Goal: Task Accomplishment & Management: Complete application form

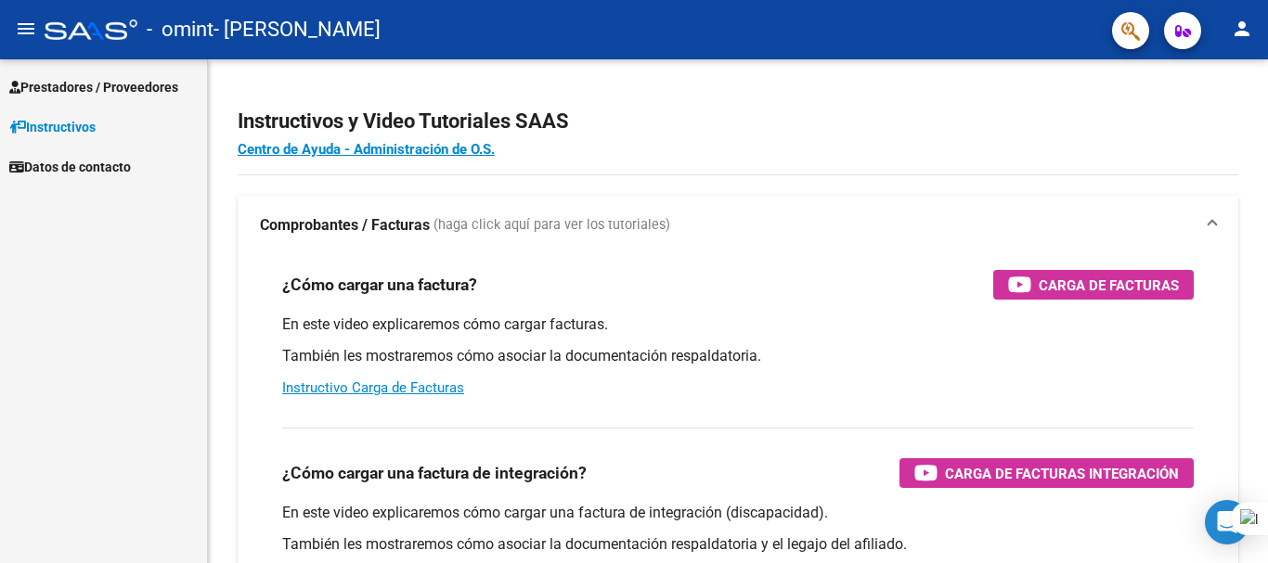
click at [100, 92] on span "Prestadores / Proveedores" at bounding box center [93, 87] width 169 height 20
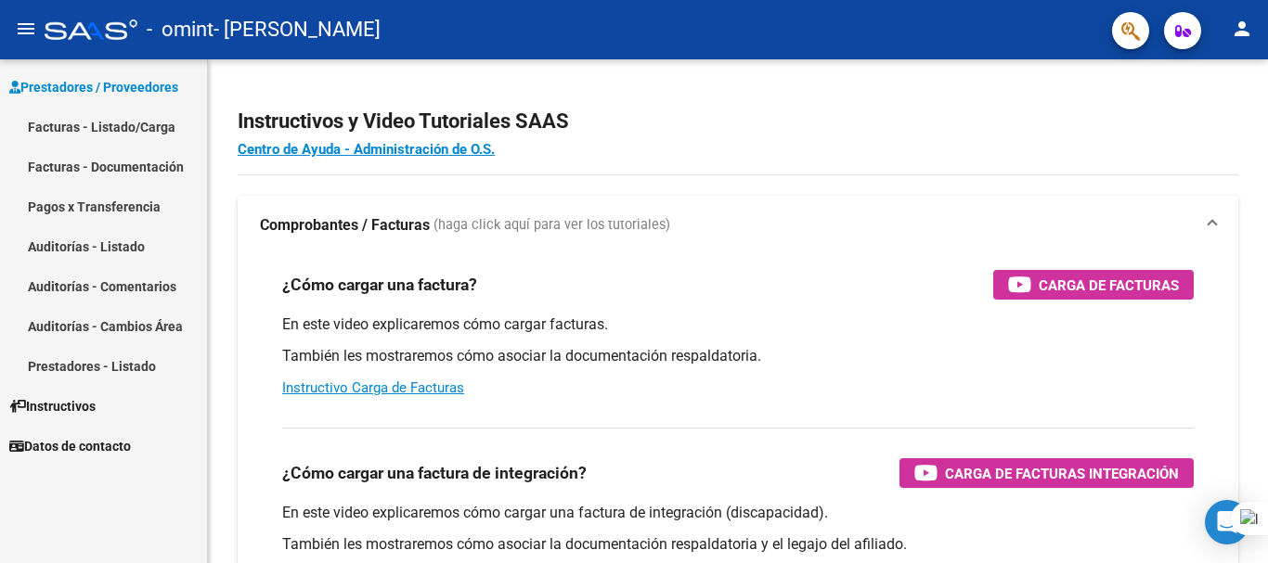
click at [97, 133] on link "Facturas - Listado/Carga" at bounding box center [103, 127] width 207 height 40
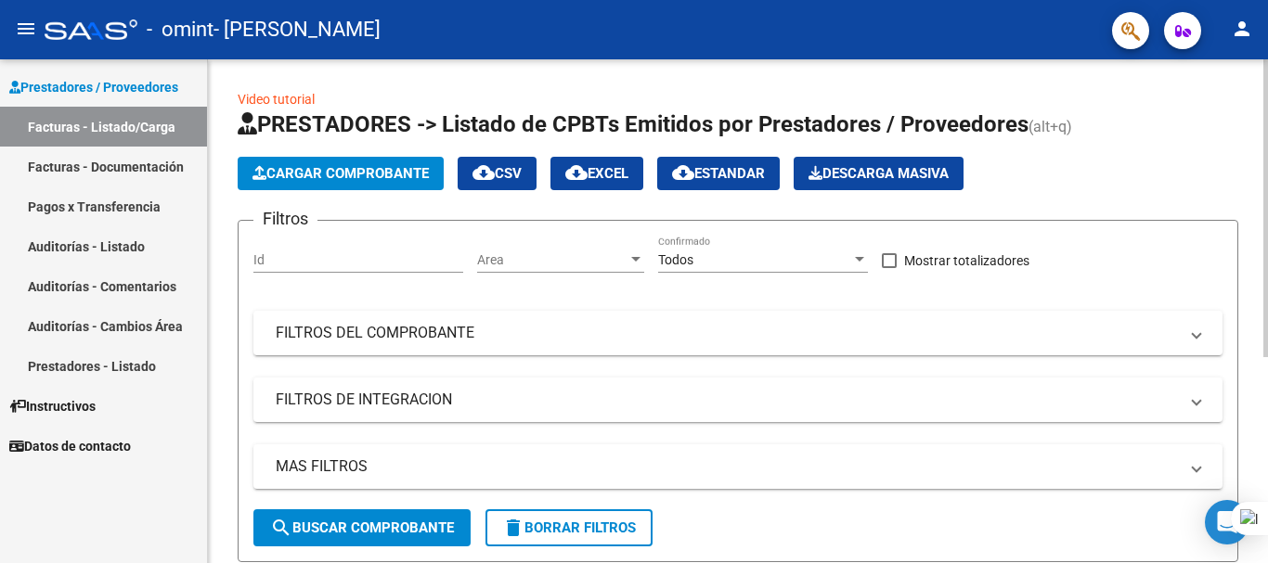
click at [385, 175] on span "Cargar Comprobante" at bounding box center [341, 173] width 176 height 17
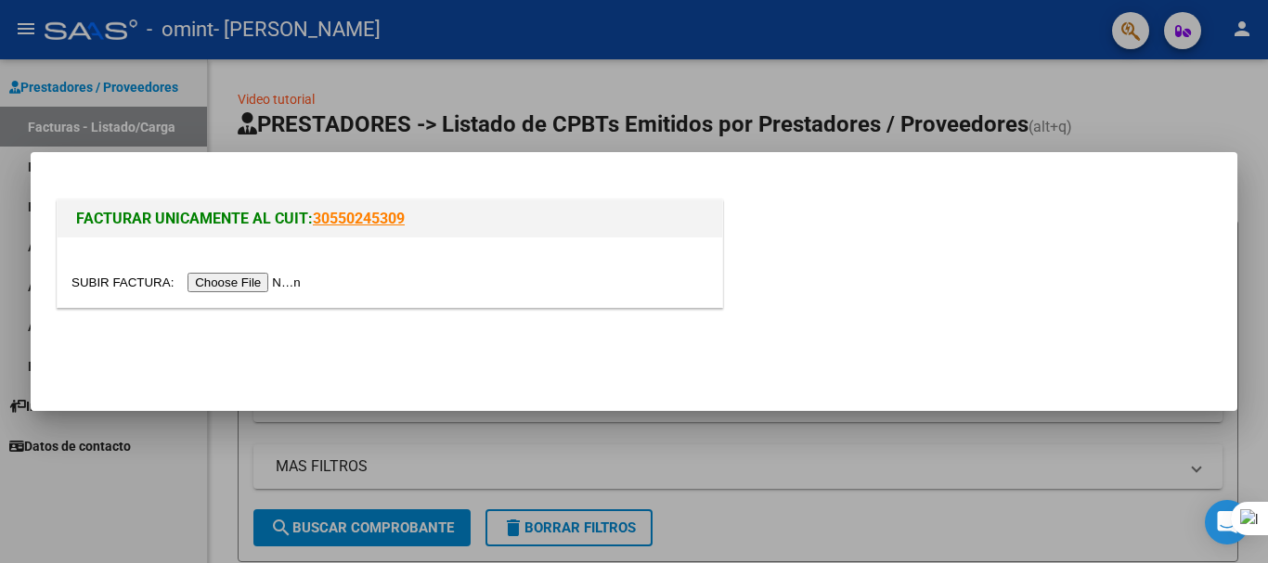
click at [287, 278] on input "file" at bounding box center [188, 282] width 235 height 19
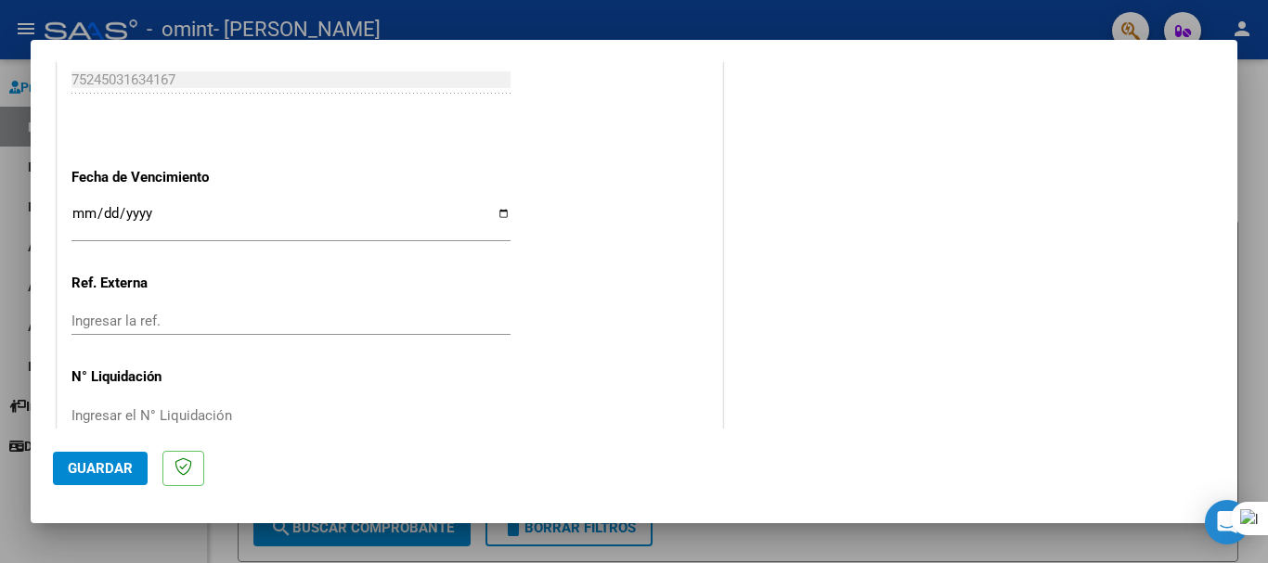
scroll to position [1207, 0]
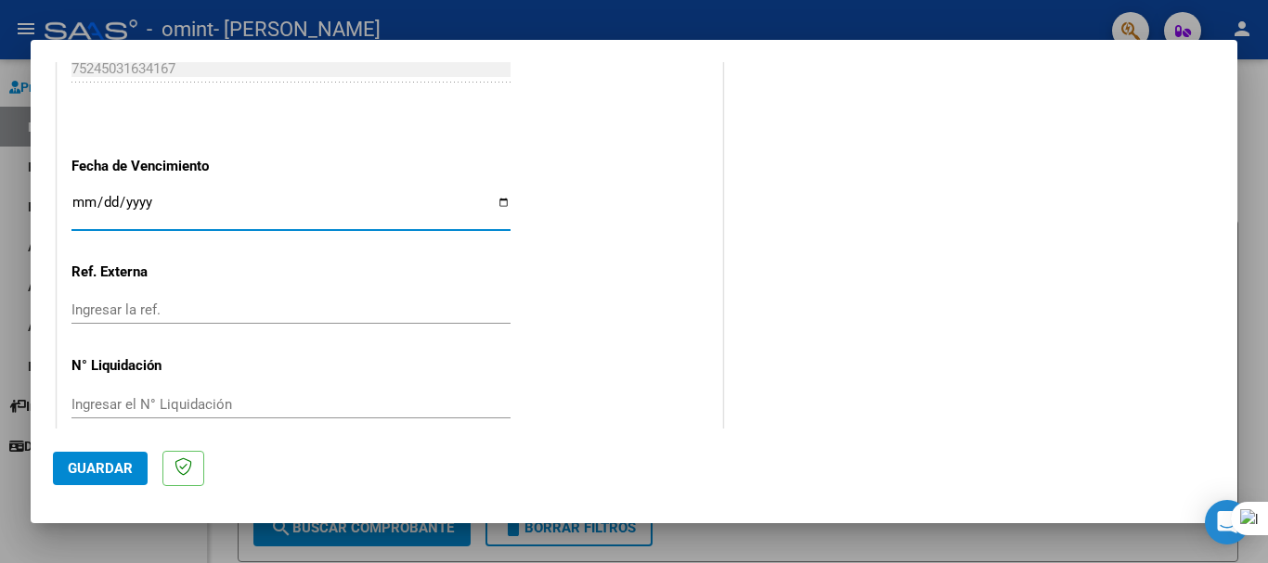
click at [141, 208] on input "Ingresar la fecha" at bounding box center [290, 210] width 439 height 30
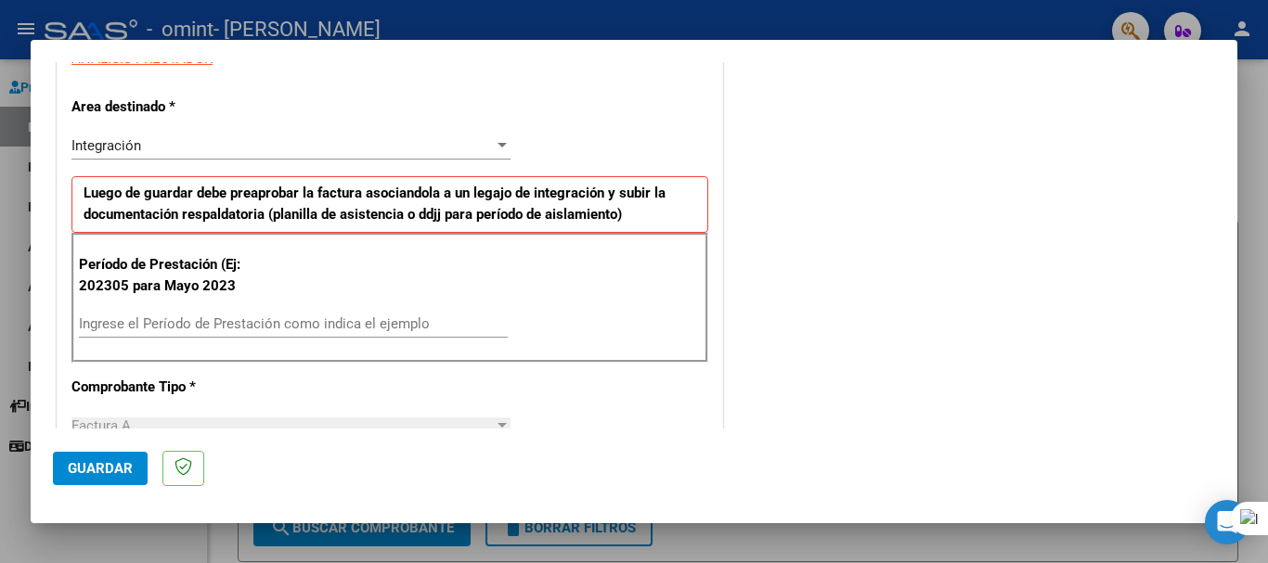
scroll to position [371, 0]
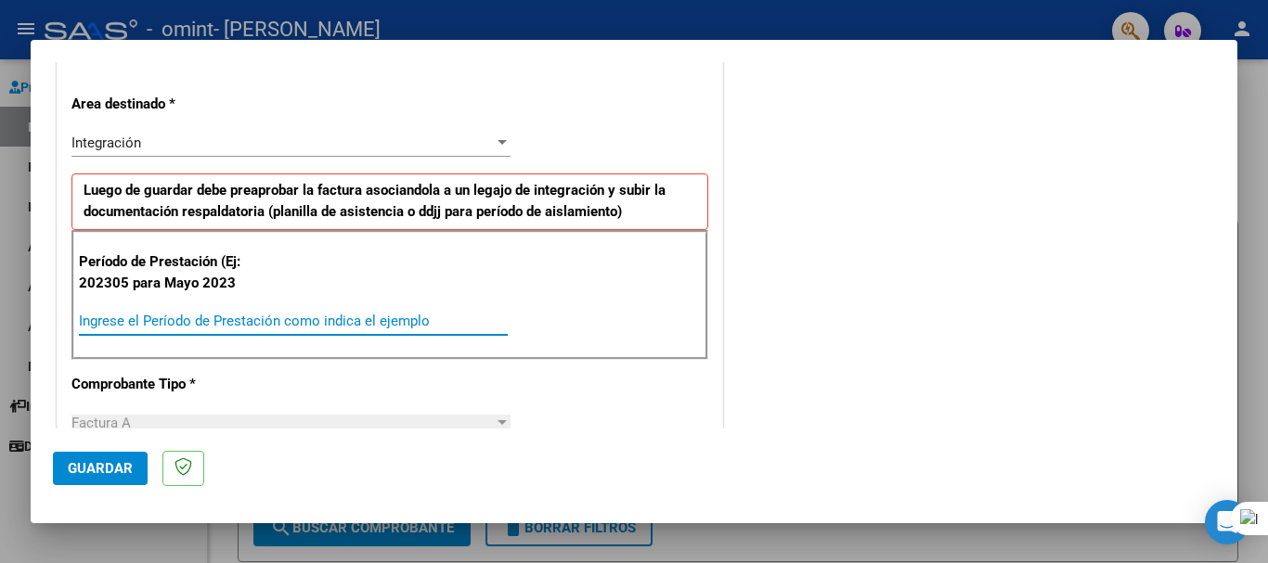
click at [180, 317] on input "Ingrese el Período de Prestación como indica el ejemplo" at bounding box center [293, 321] width 429 height 17
type input "202505"
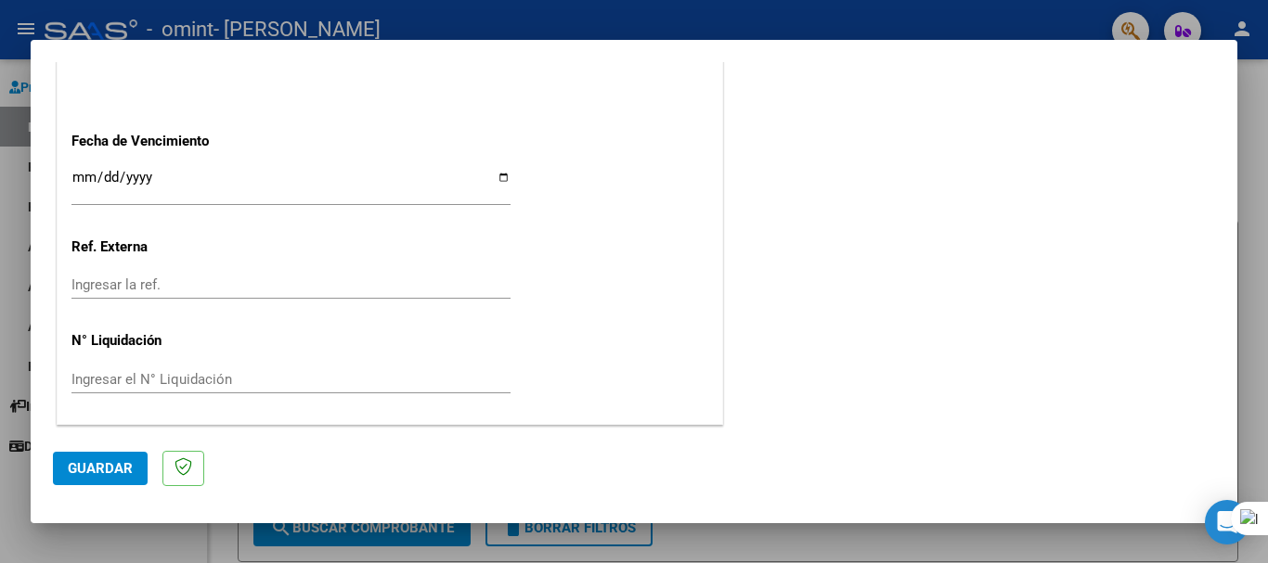
scroll to position [1046, 0]
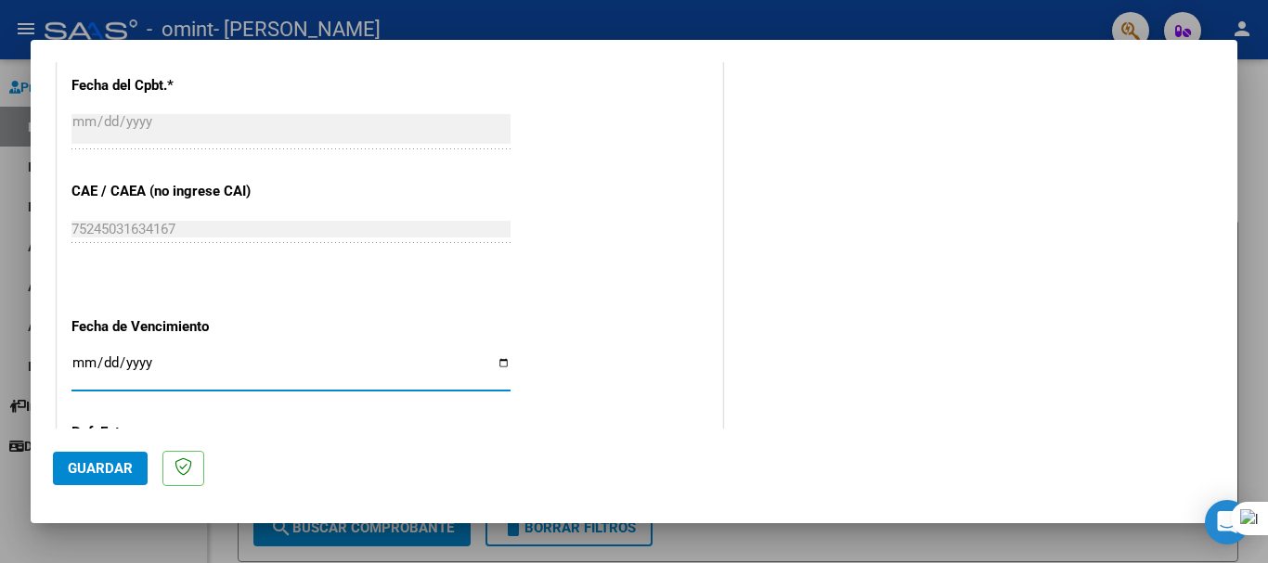
click at [138, 363] on input "Ingresar la fecha" at bounding box center [290, 371] width 439 height 30
click at [76, 359] on input "Ingresar la fecha" at bounding box center [290, 371] width 439 height 30
type input "[DATE]"
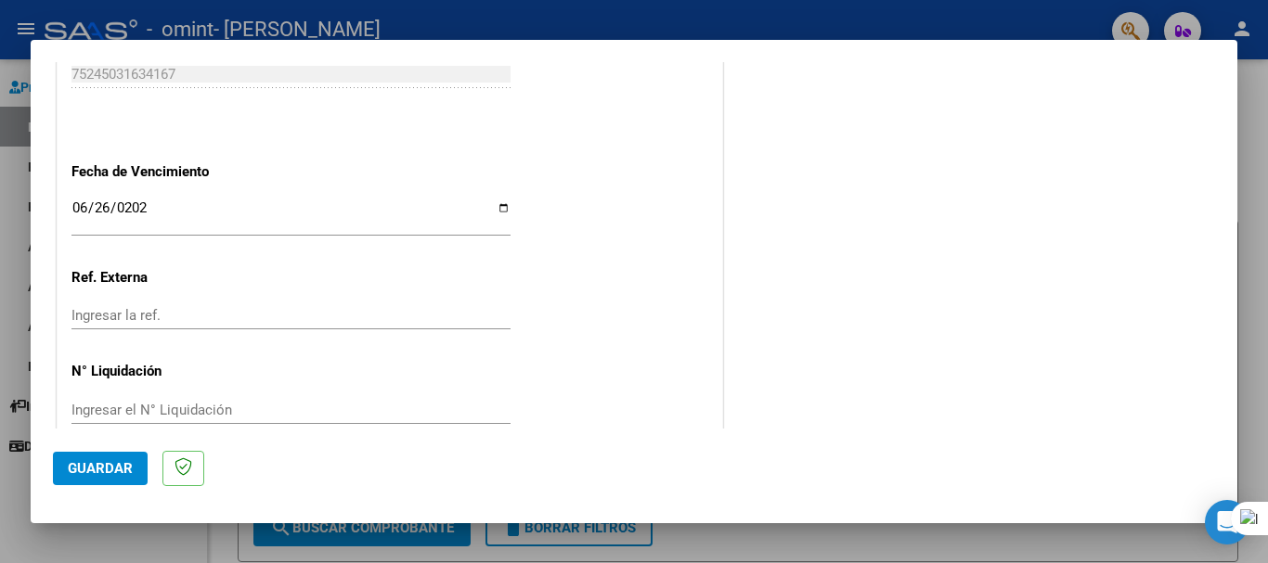
scroll to position [1232, 0]
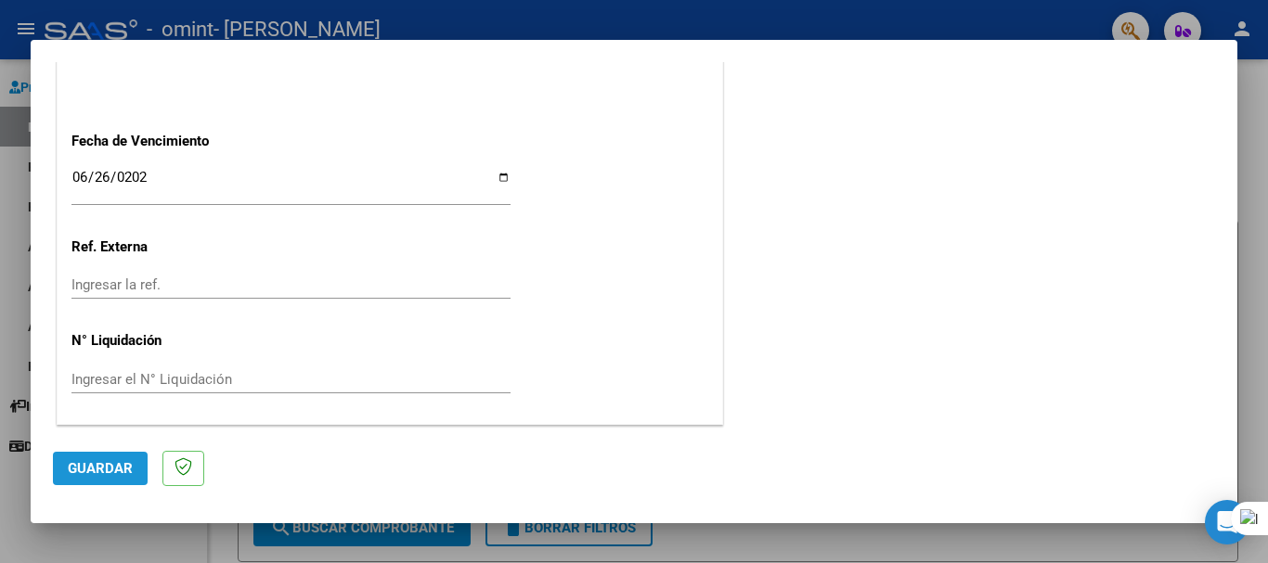
click at [114, 458] on button "Guardar" at bounding box center [100, 468] width 95 height 33
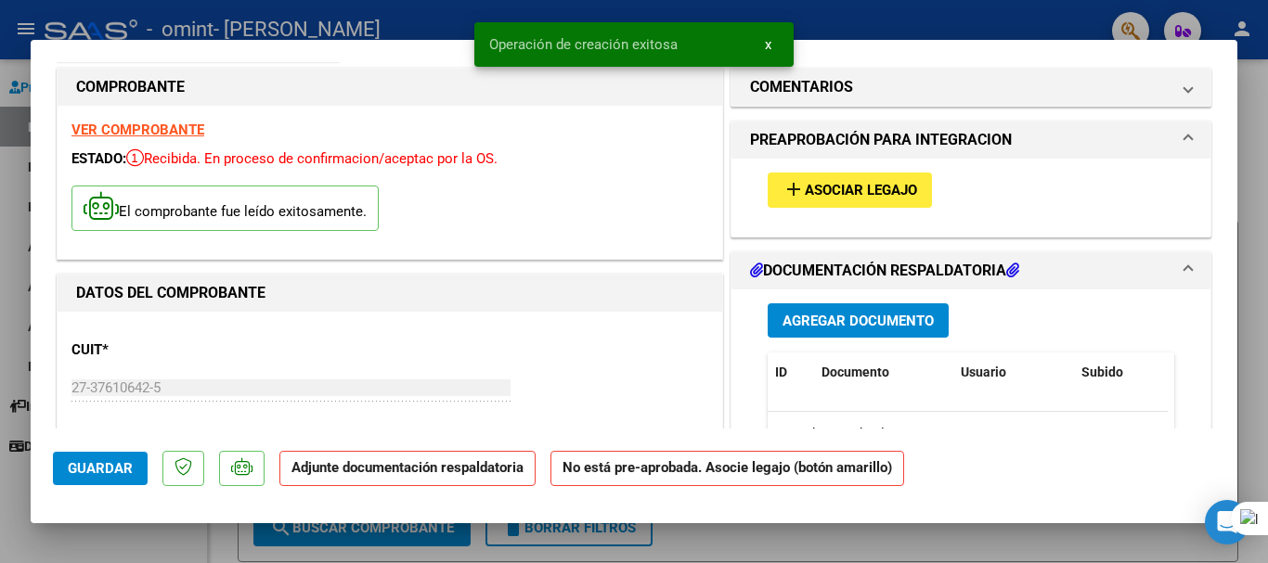
scroll to position [371, 0]
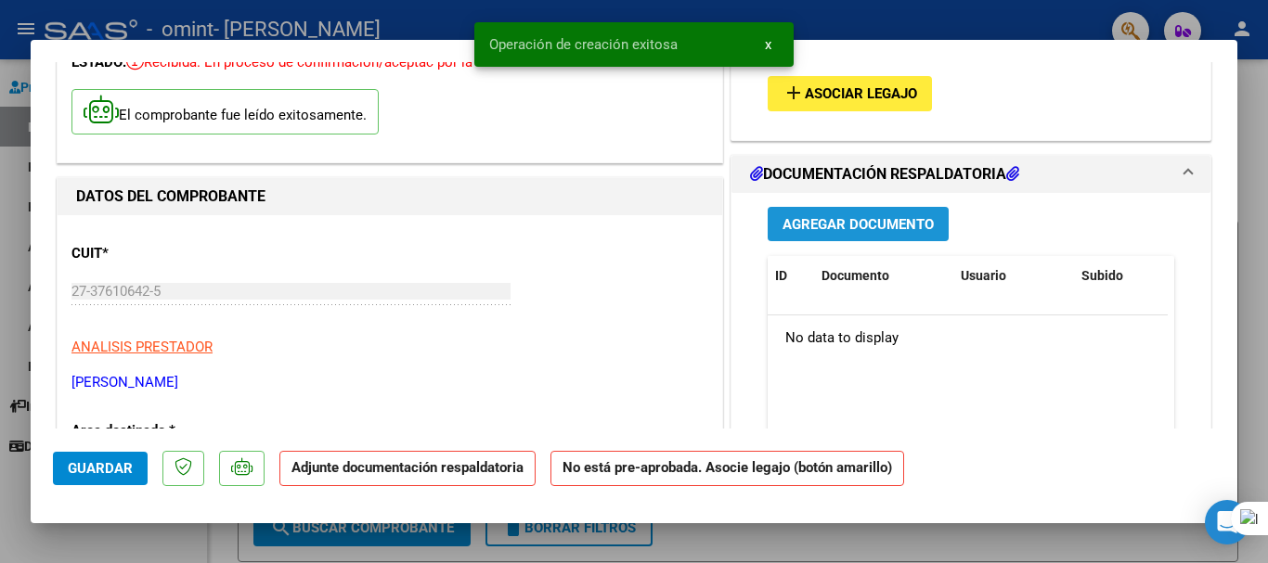
click at [822, 221] on span "Agregar Documento" at bounding box center [858, 224] width 151 height 17
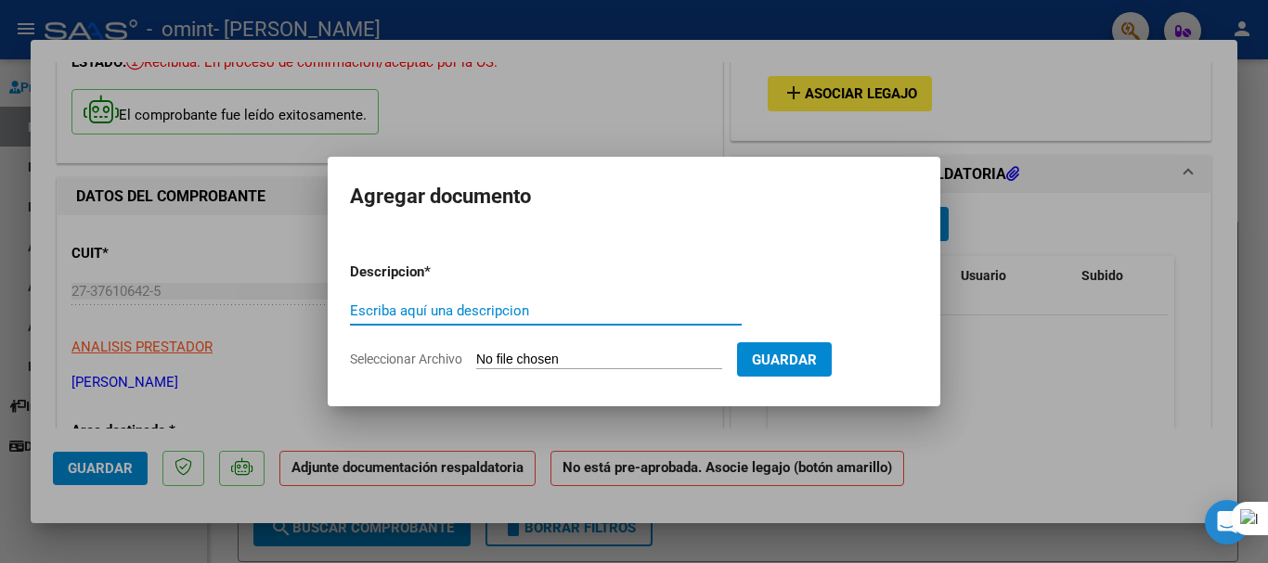
click at [501, 315] on input "Escriba aquí una descripcion" at bounding box center [546, 311] width 392 height 17
type input "PLANILLA ASISTENCIA [PERSON_NAME][DATE]"
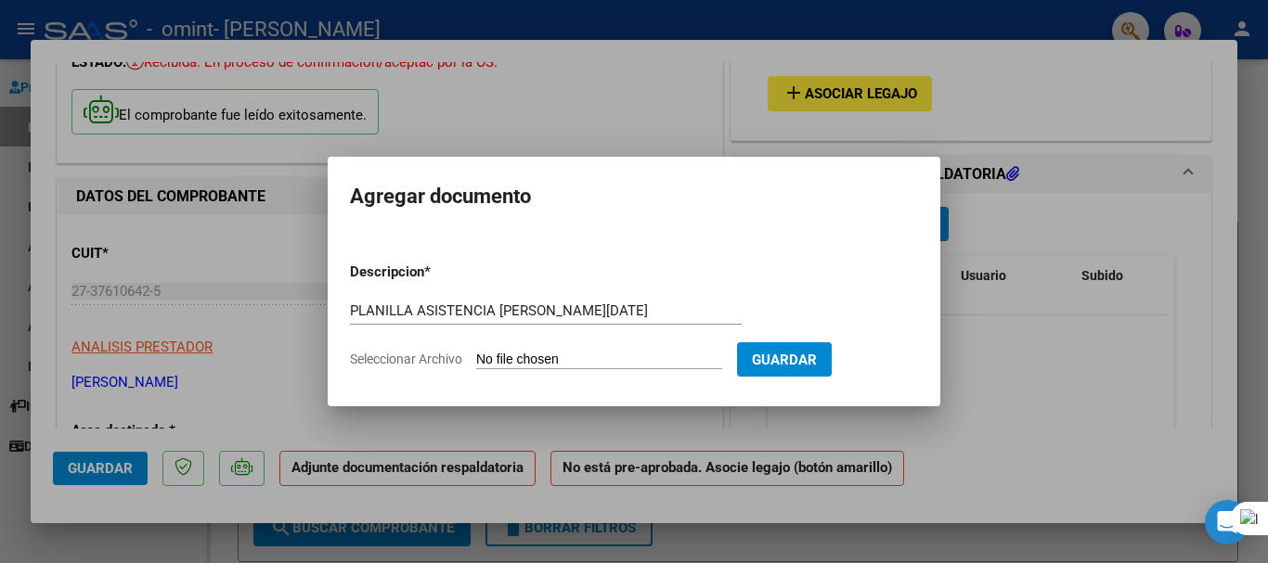
click at [585, 357] on input "Seleccionar Archivo" at bounding box center [599, 361] width 246 height 18
type input "C:\fakepath\[PERSON_NAME][DATE].pdf"
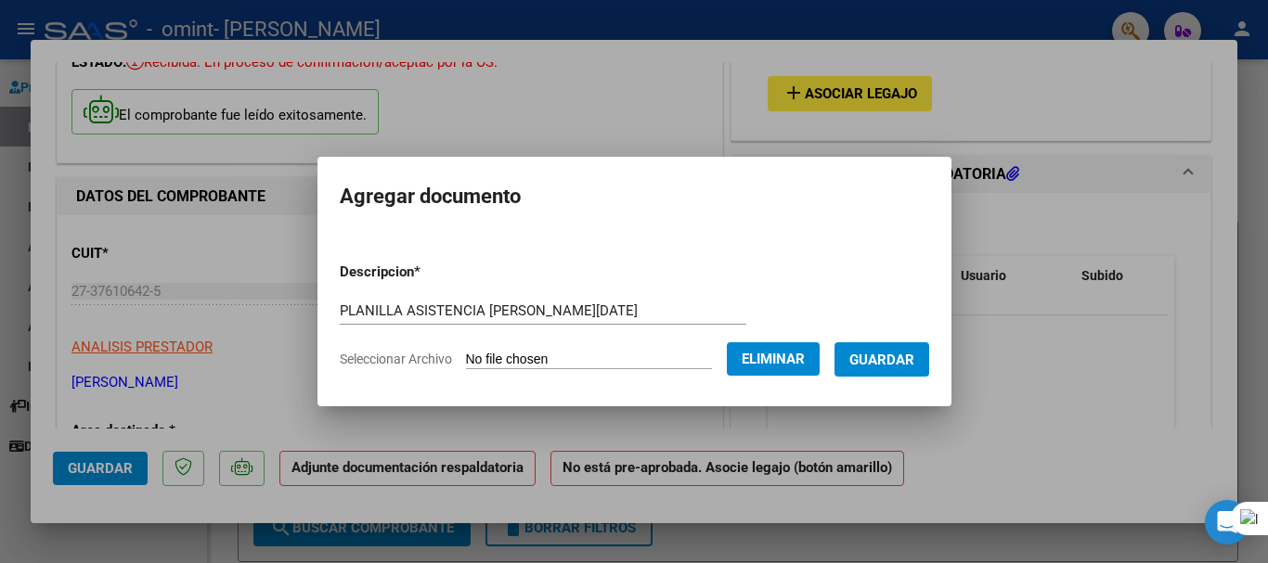
click at [875, 360] on span "Guardar" at bounding box center [881, 360] width 65 height 17
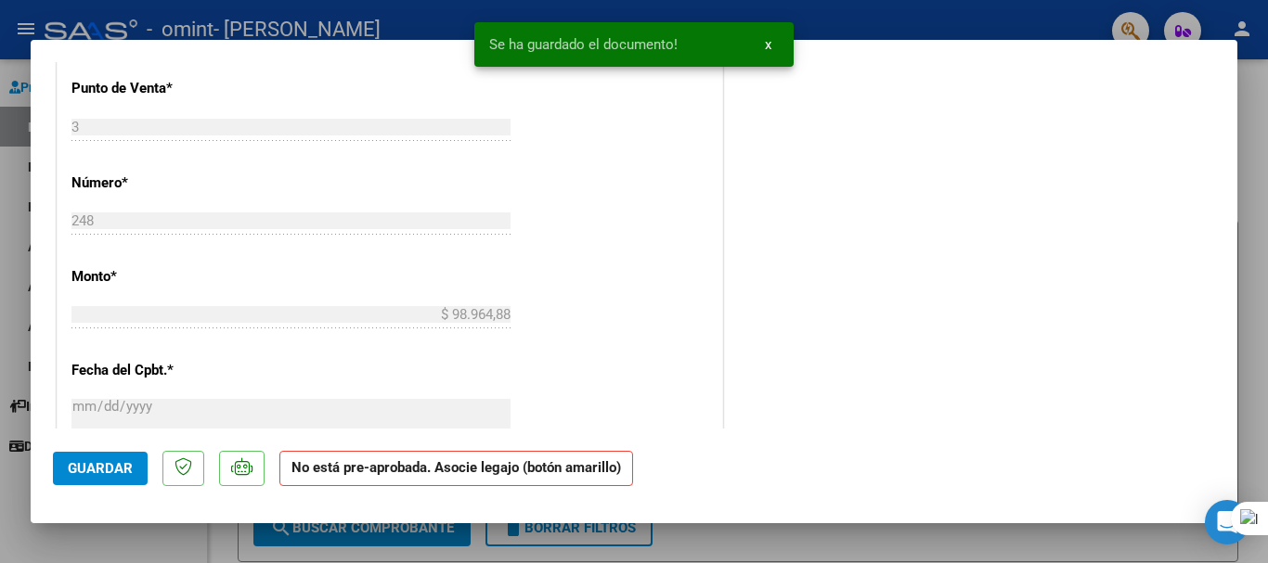
scroll to position [1300, 0]
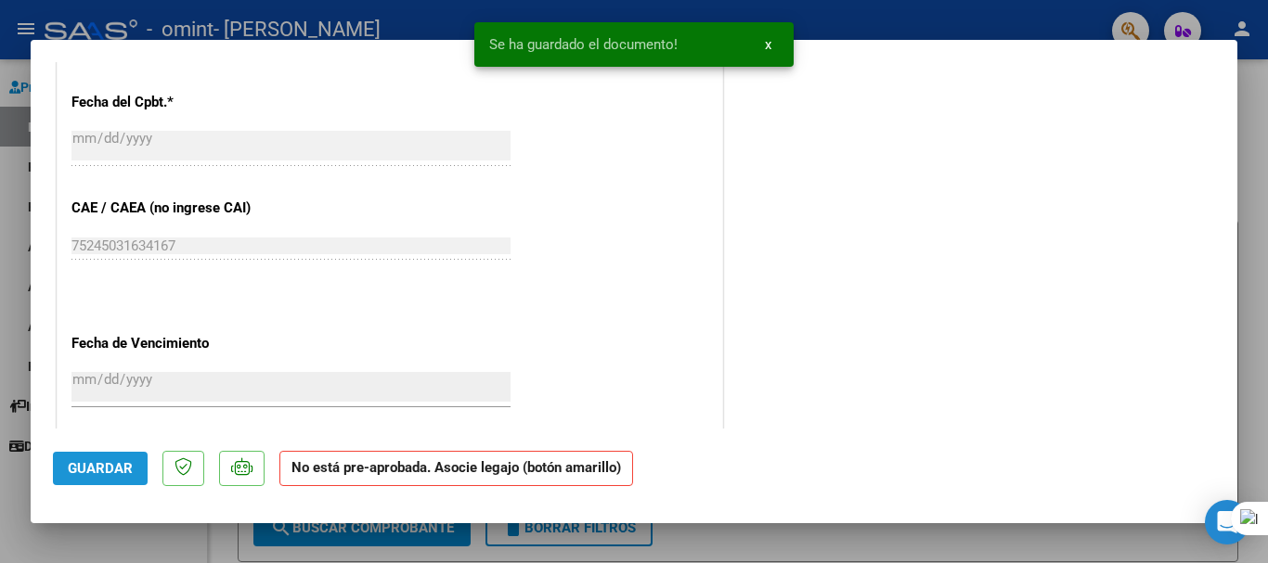
drag, startPoint x: 121, startPoint y: 462, endPoint x: 484, endPoint y: 429, distance: 364.5
click at [122, 462] on span "Guardar" at bounding box center [100, 468] width 65 height 17
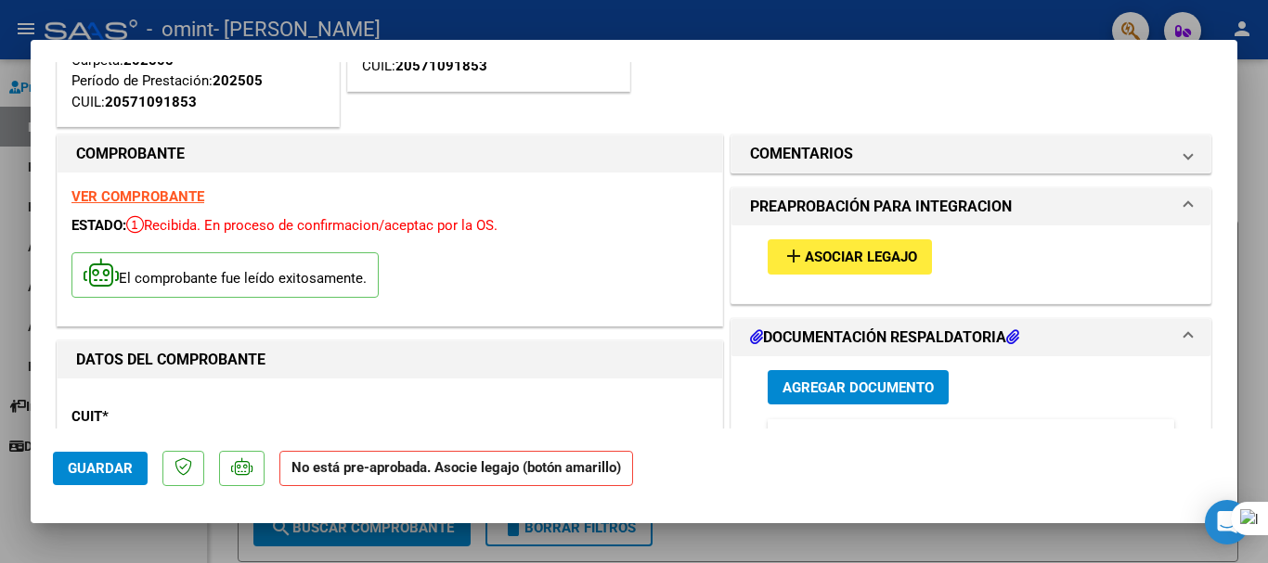
scroll to position [202, 0]
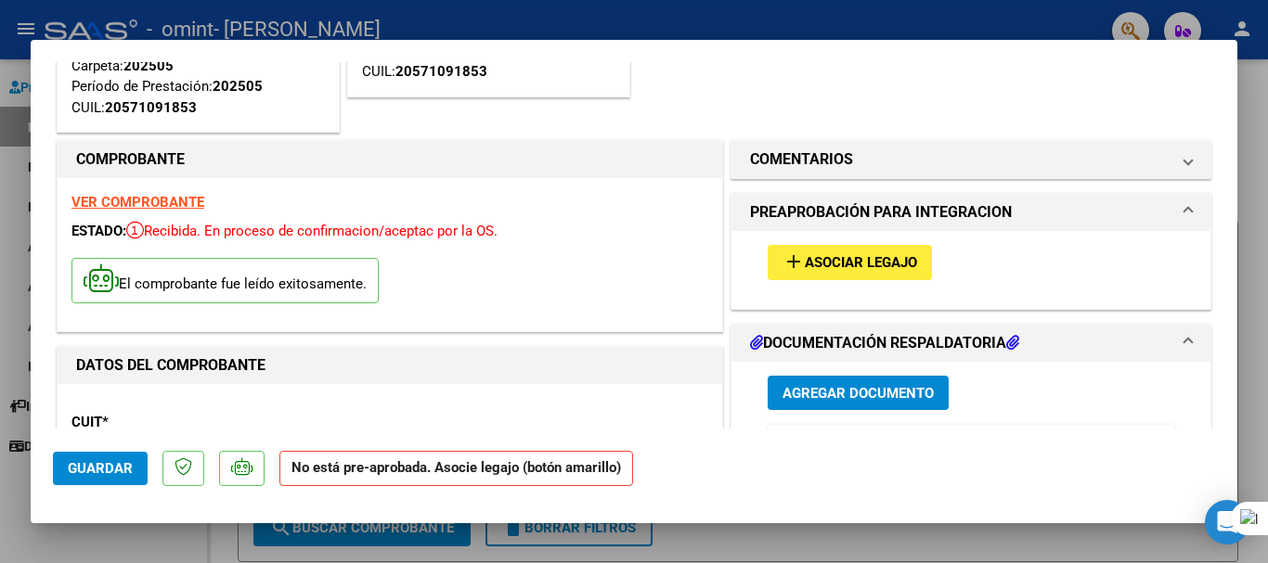
click at [841, 258] on span "Asociar Legajo" at bounding box center [861, 263] width 112 height 17
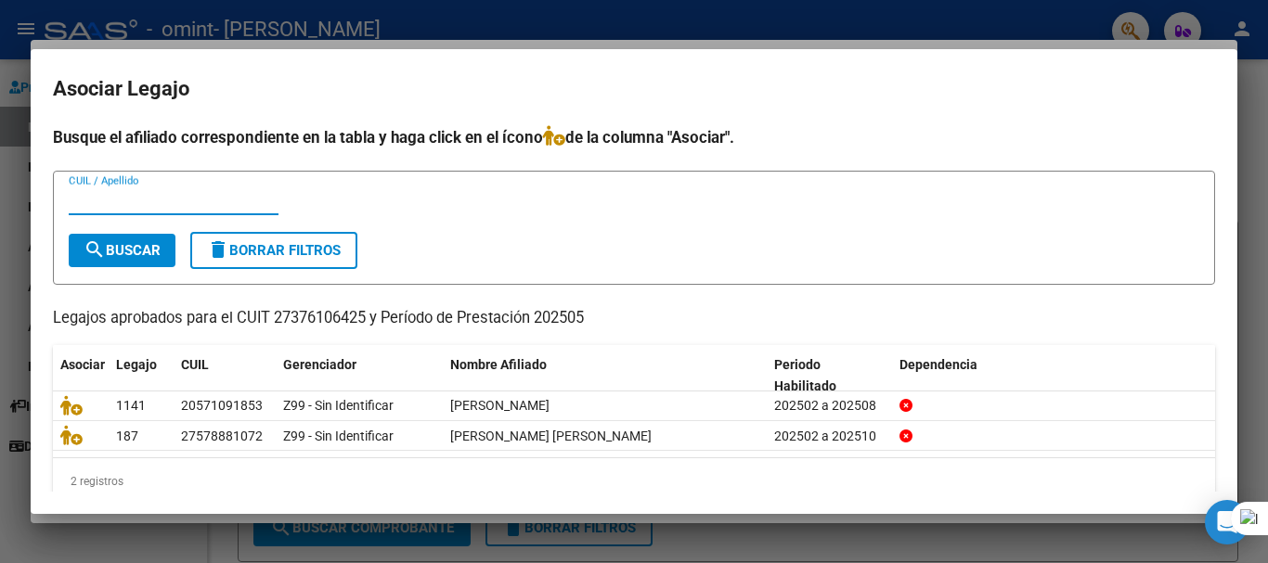
scroll to position [30, 0]
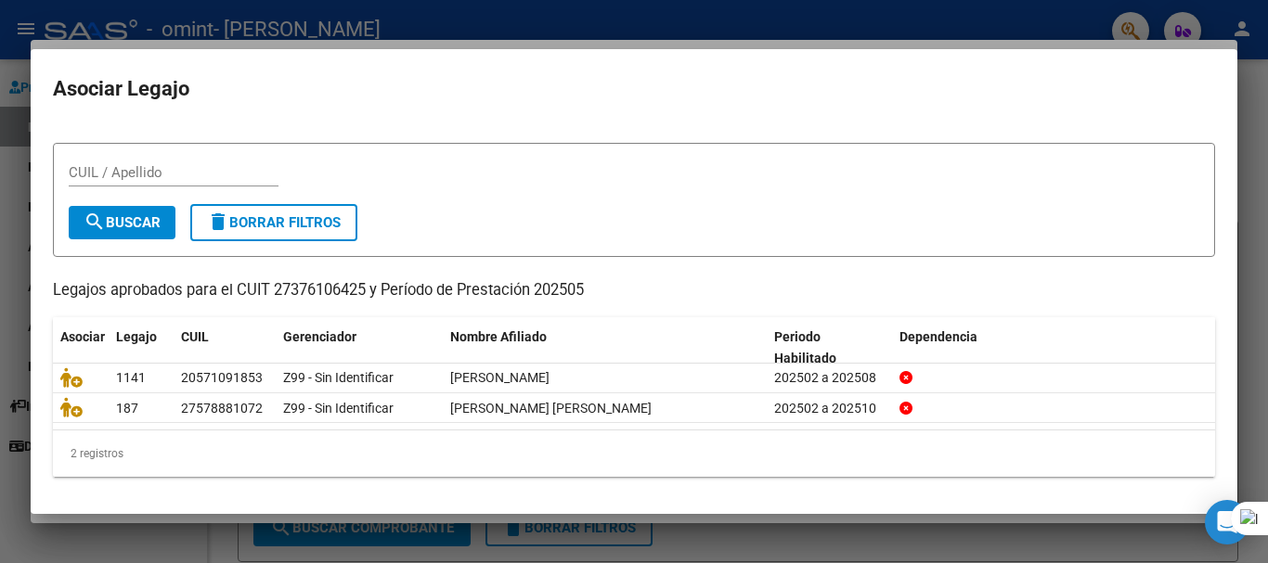
click at [529, 39] on div at bounding box center [634, 281] width 1268 height 563
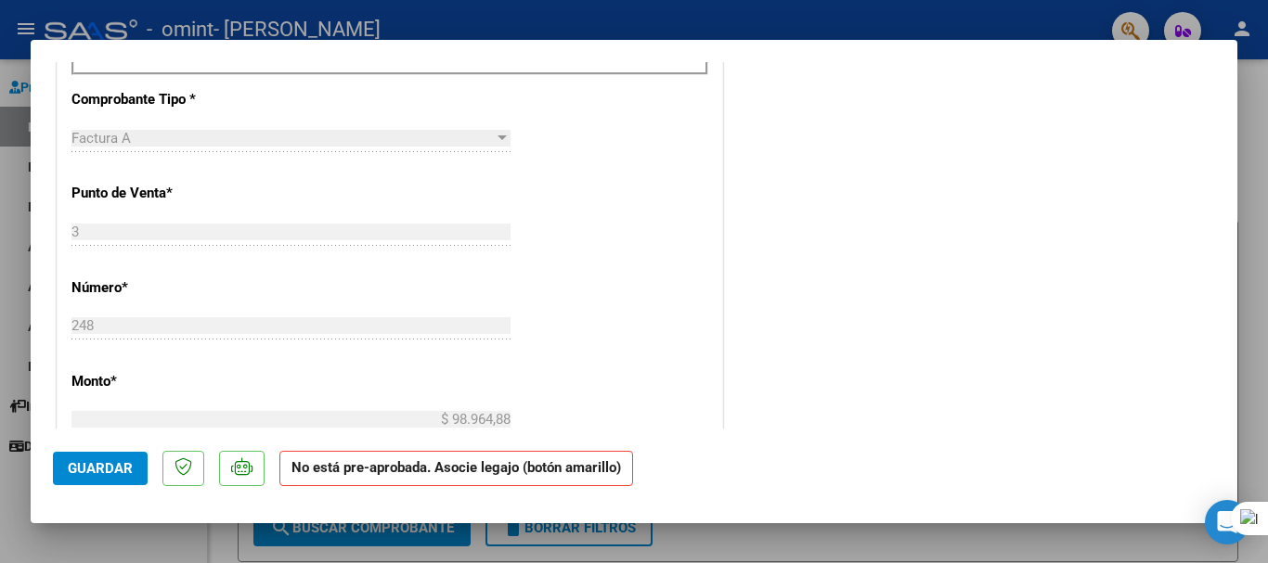
scroll to position [945, 0]
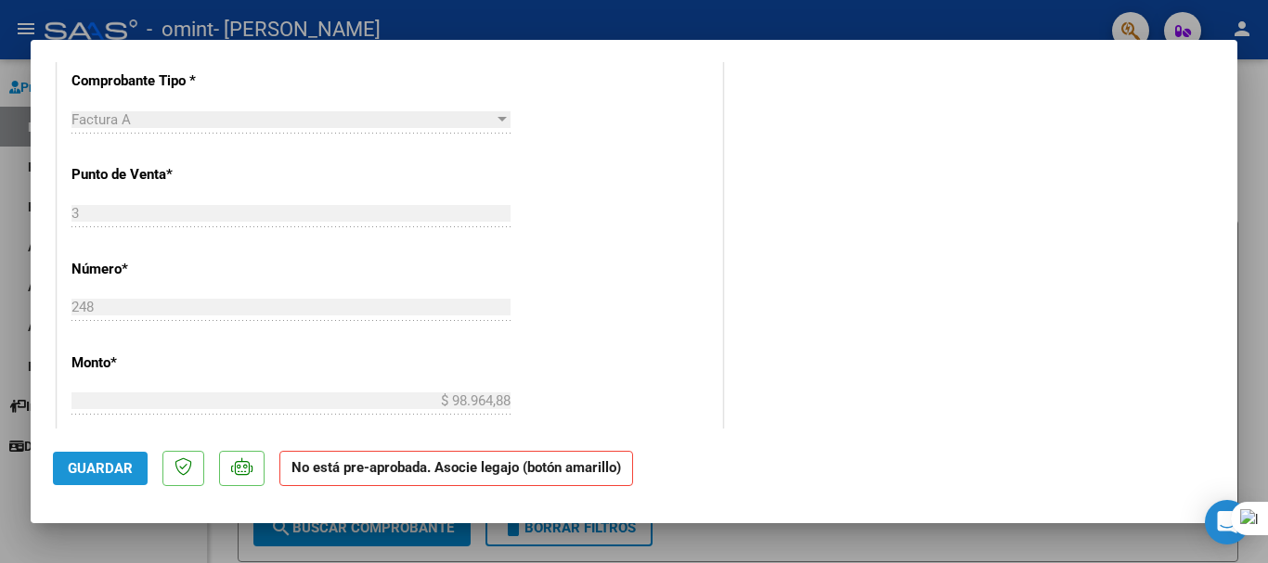
click at [112, 455] on button "Guardar" at bounding box center [100, 468] width 95 height 33
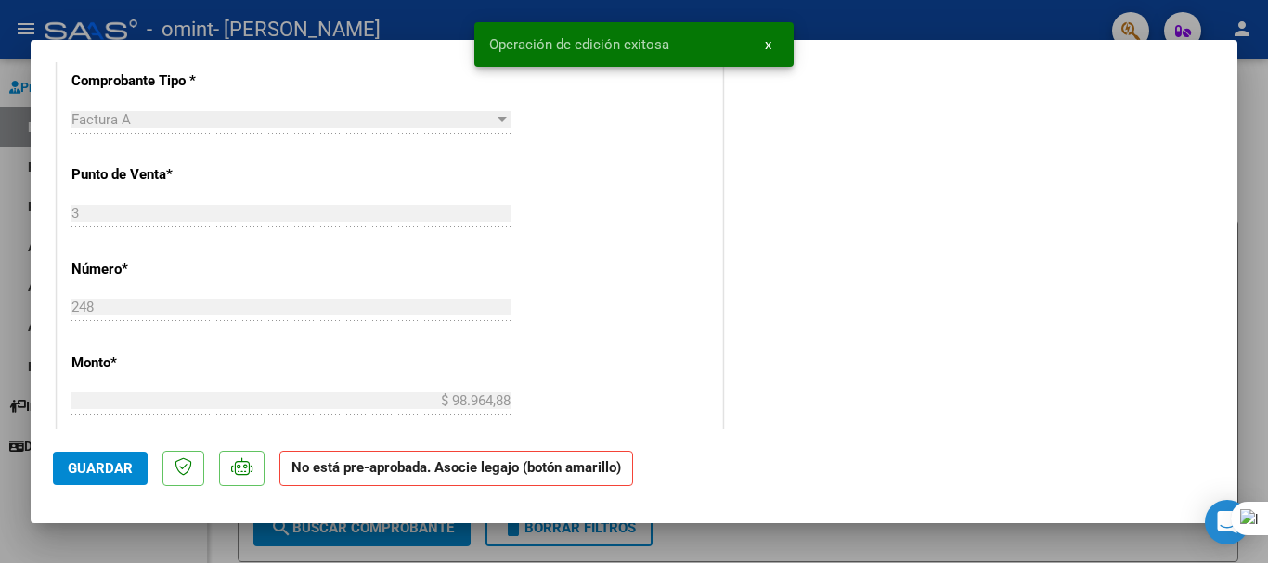
click at [765, 47] on span "x" at bounding box center [768, 44] width 6 height 17
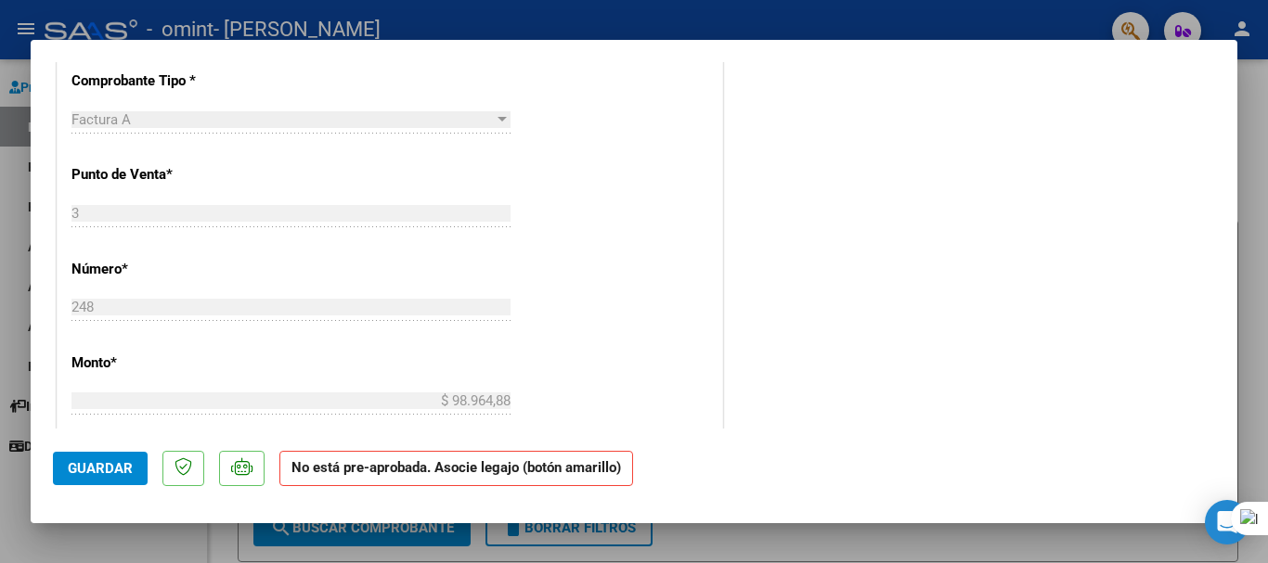
click at [792, 538] on div at bounding box center [634, 281] width 1268 height 563
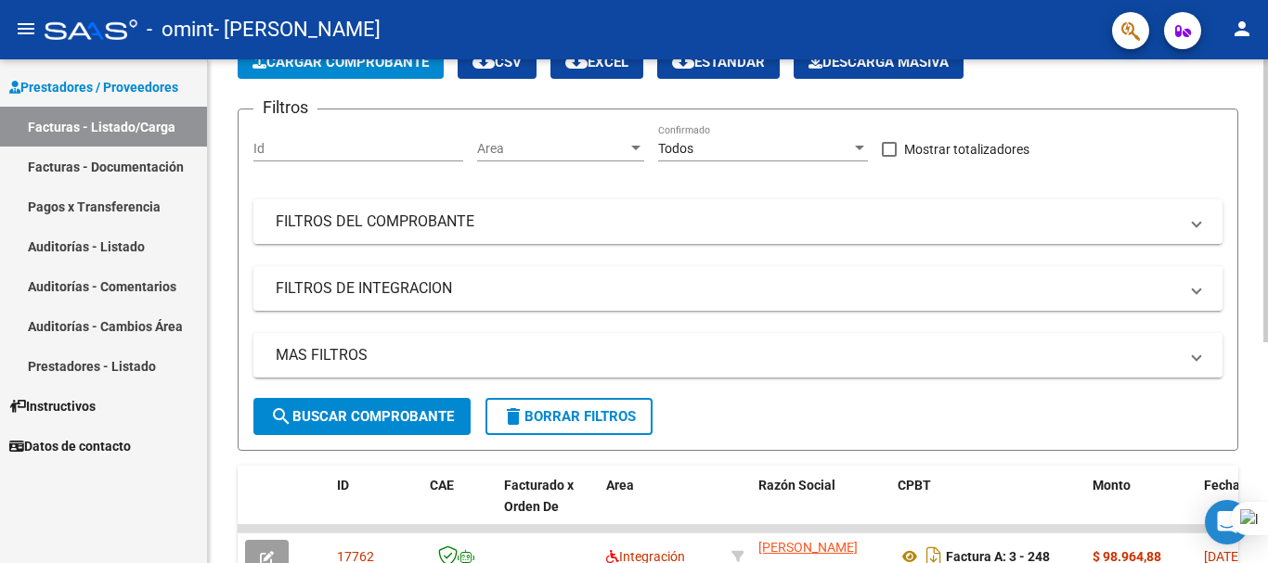
scroll to position [0, 0]
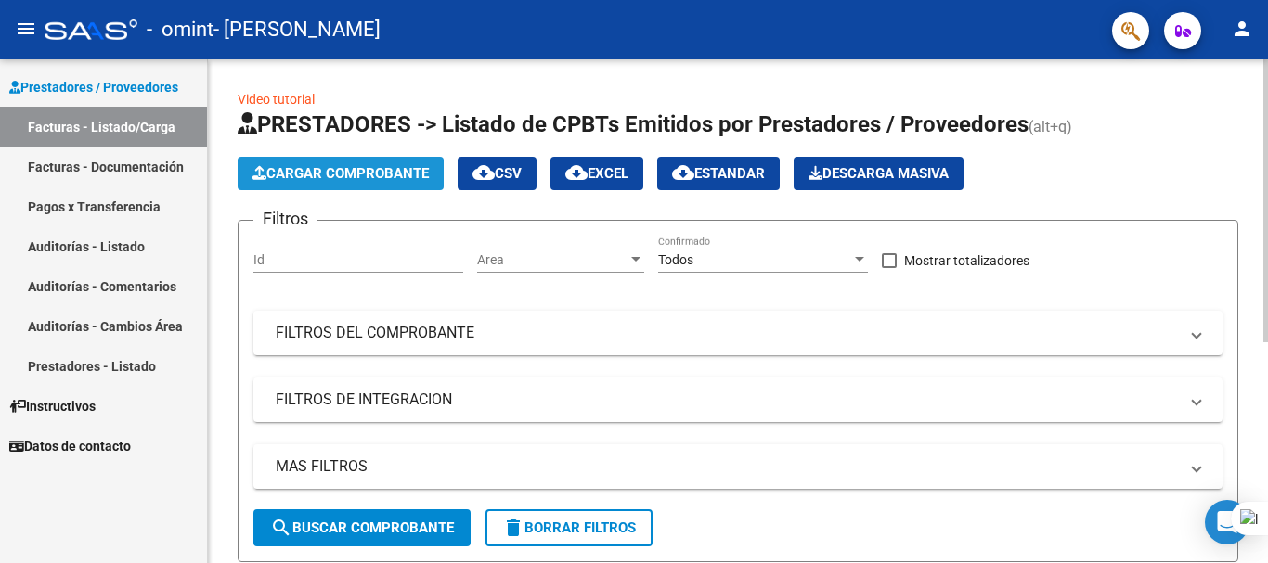
click at [318, 169] on span "Cargar Comprobante" at bounding box center [341, 173] width 176 height 17
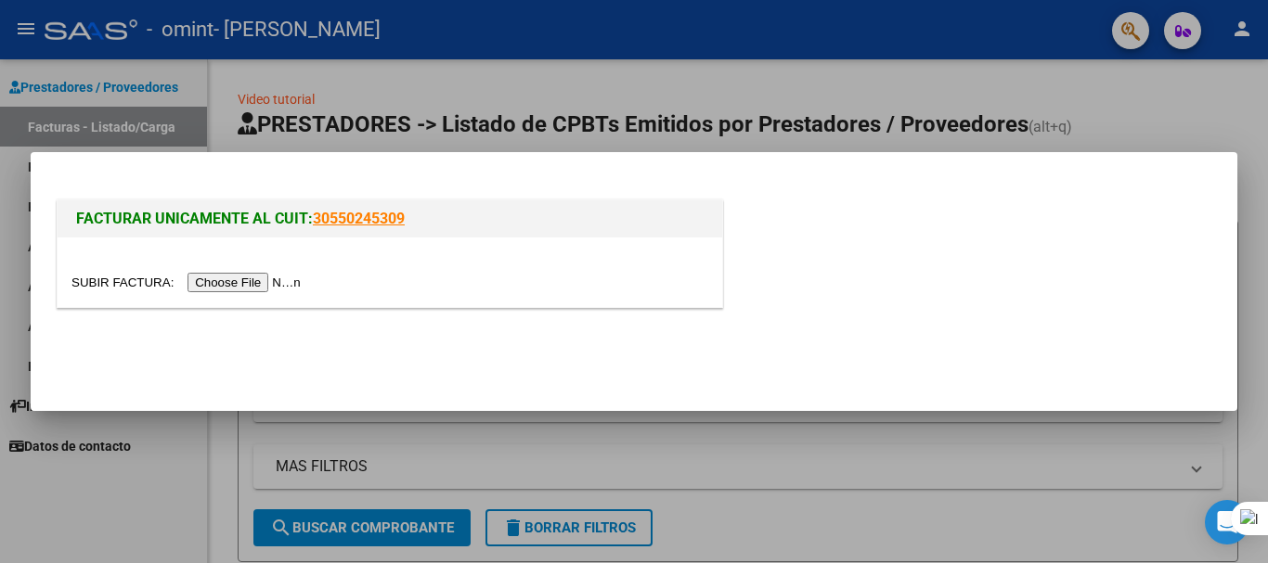
click at [217, 286] on input "file" at bounding box center [188, 282] width 235 height 19
click at [767, 439] on div at bounding box center [634, 281] width 1268 height 563
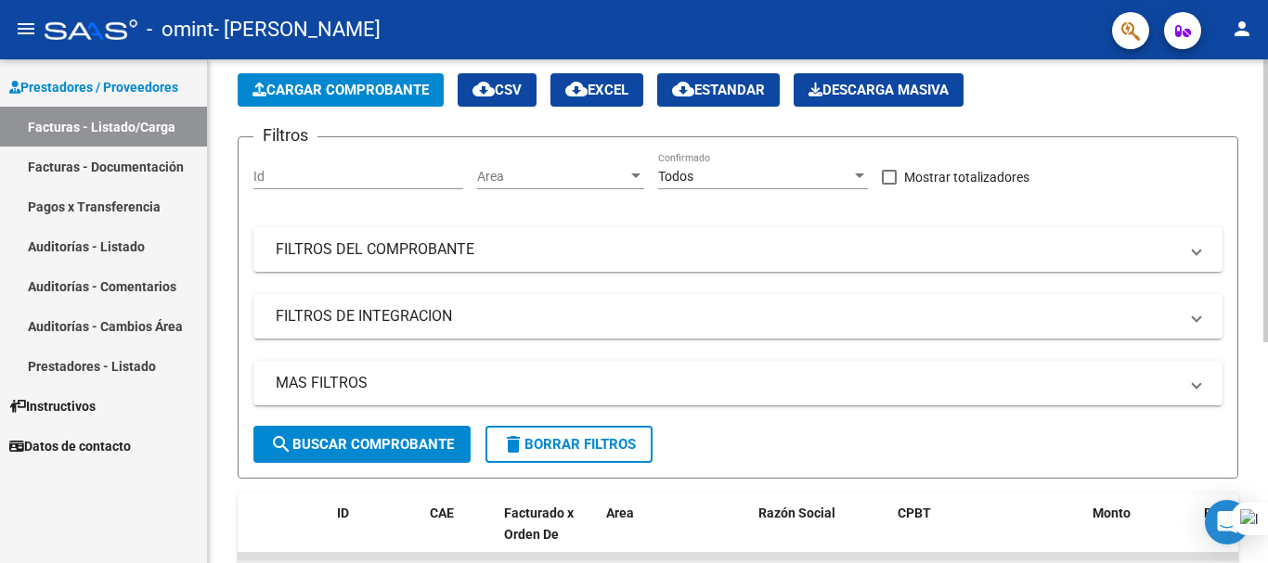
scroll to position [116, 0]
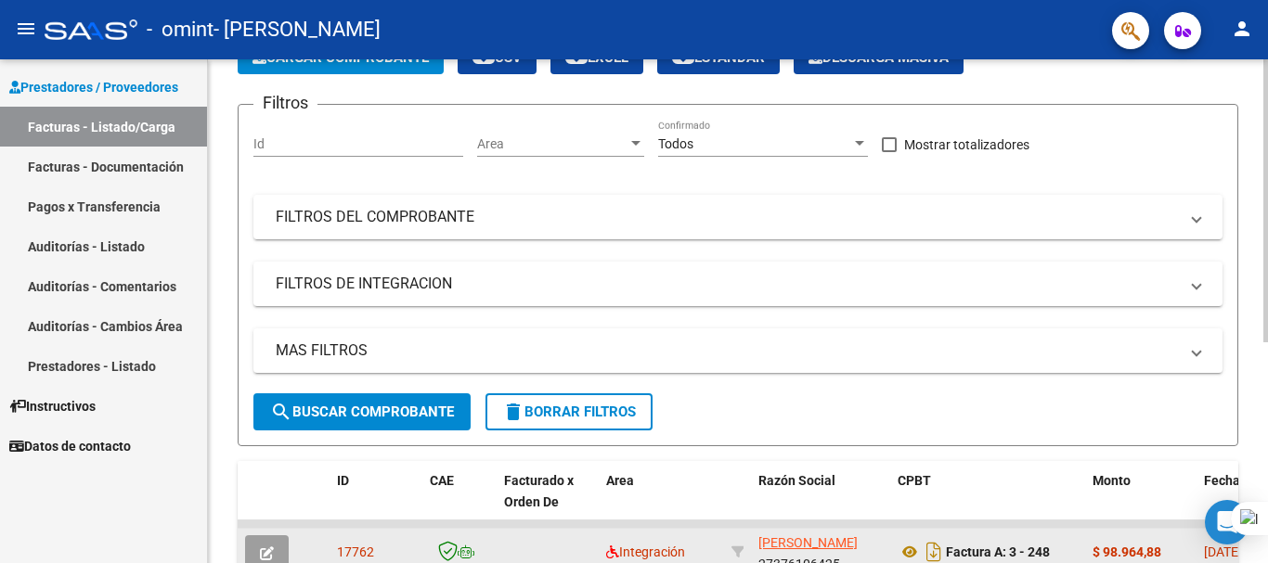
click at [357, 71] on button "Cargar Comprobante" at bounding box center [341, 57] width 206 height 33
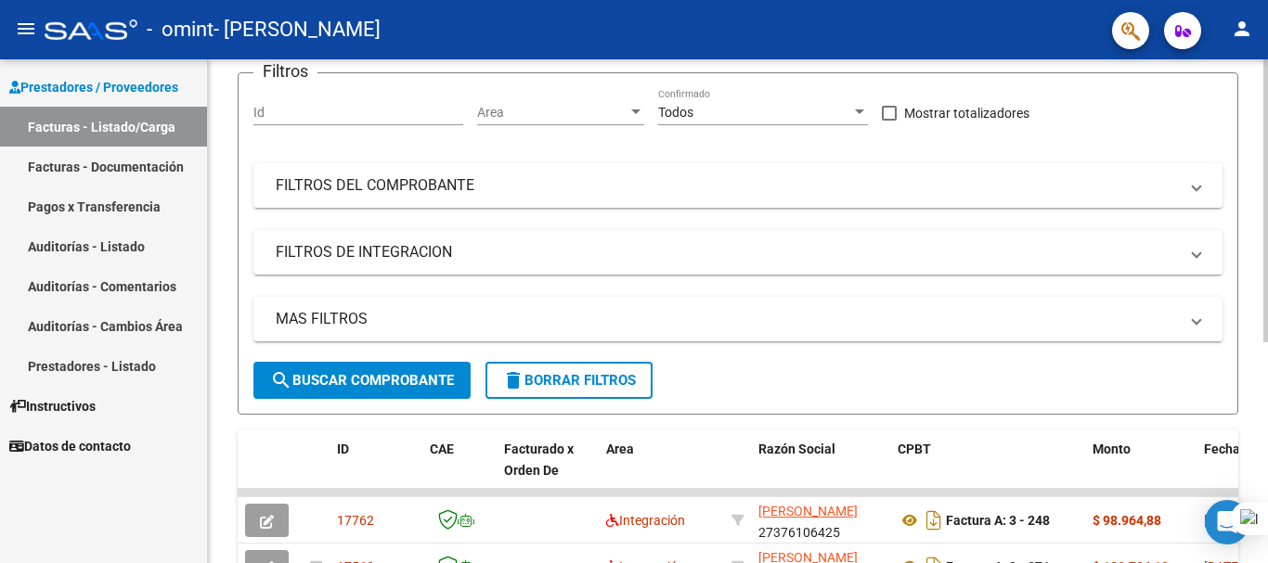
scroll to position [0, 0]
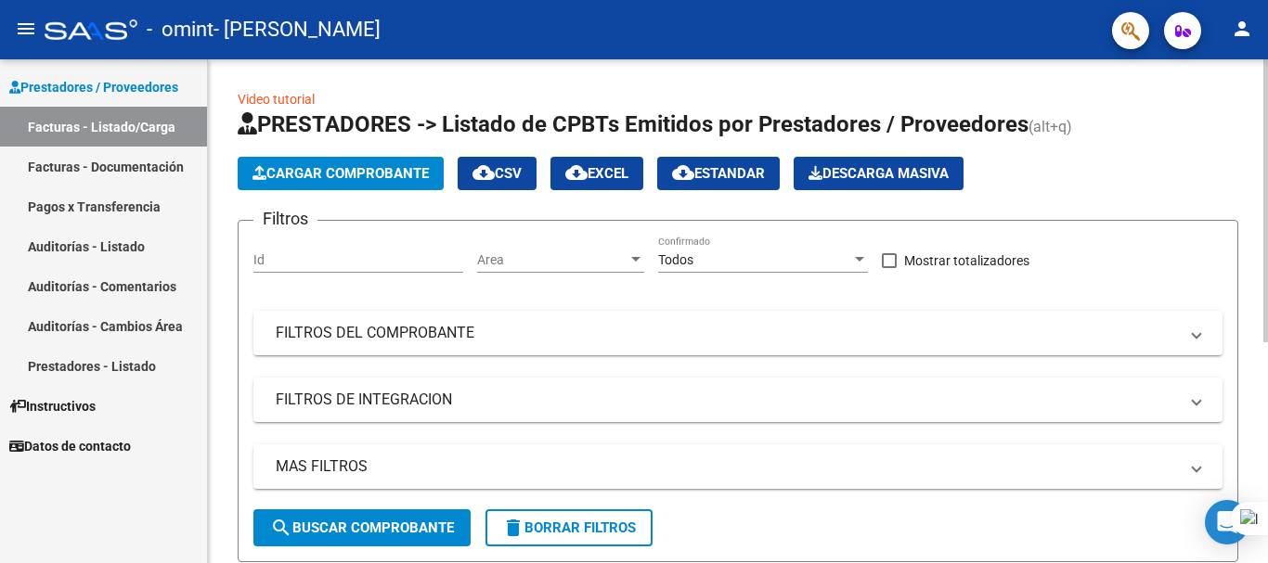
click at [340, 182] on button "Cargar Comprobante" at bounding box center [341, 173] width 206 height 33
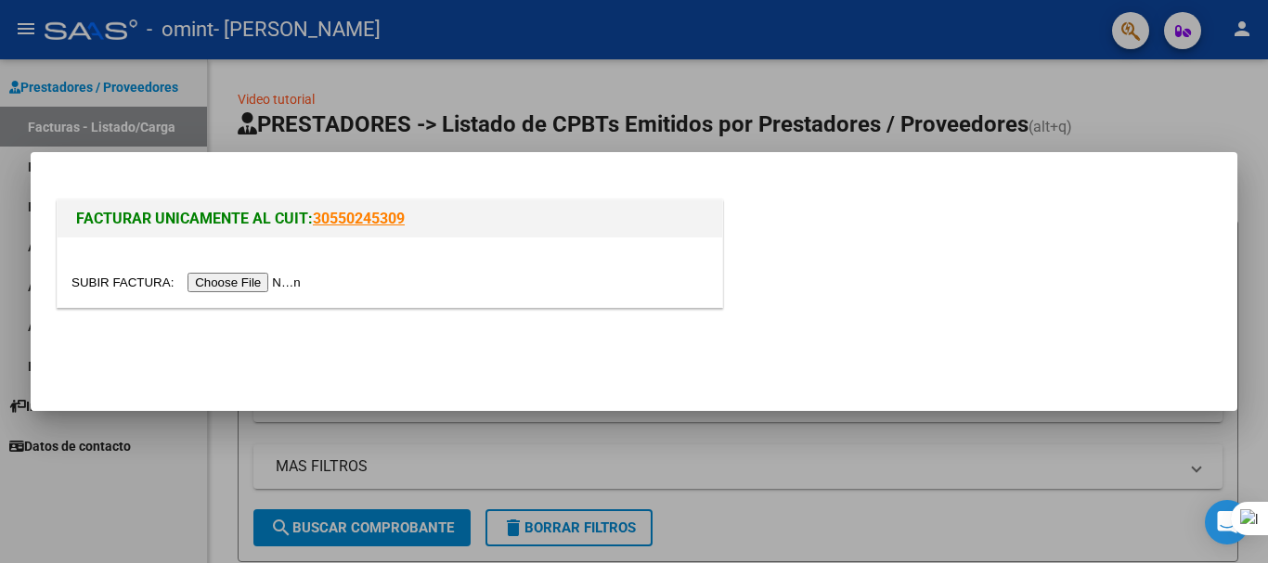
click at [274, 277] on input "file" at bounding box center [188, 282] width 235 height 19
